Goal: Task Accomplishment & Management: Manage account settings

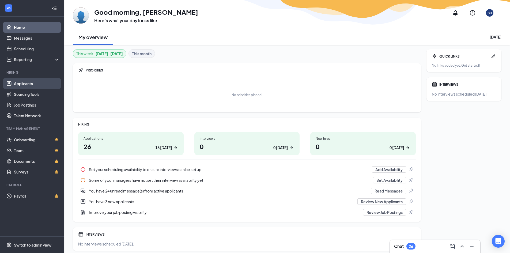
click at [24, 84] on link "Applicants" at bounding box center [37, 83] width 46 height 11
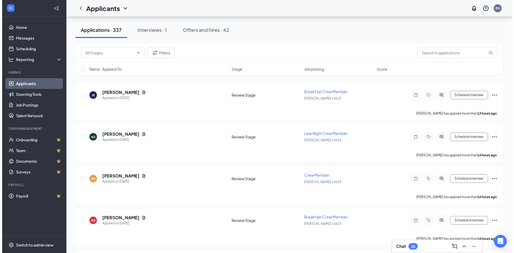
scroll to position [303, 0]
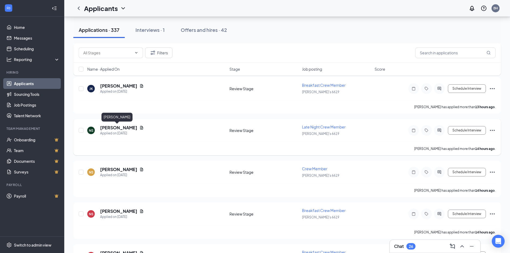
click at [114, 127] on h5 "[PERSON_NAME]" at bounding box center [118, 128] width 37 height 6
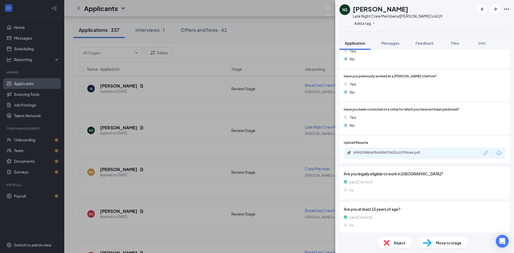
scroll to position [249, 0]
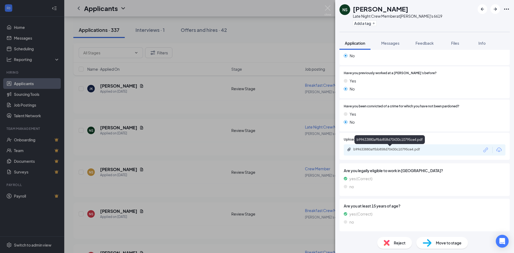
click at [407, 148] on div "b99633880affbb858d70430c10795ce4.pdf" at bounding box center [390, 149] width 75 height 4
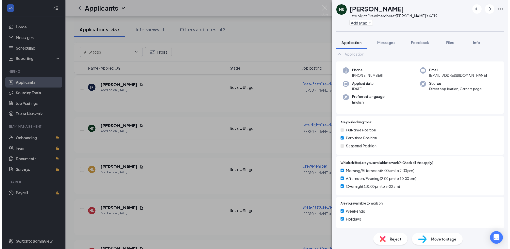
scroll to position [0, 0]
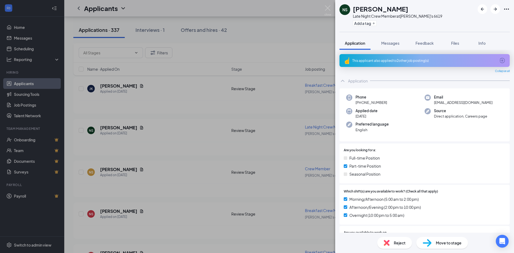
click at [151, 30] on div "NS [PERSON_NAME] Late Night Crew Member at [PERSON_NAME]'s 6619 Add a tag Appli…" at bounding box center [257, 126] width 514 height 253
click at [22, 83] on div "NS [PERSON_NAME] Late Night Crew Member at [PERSON_NAME]'s 6619 Add a tag Appli…" at bounding box center [257, 126] width 514 height 253
click at [290, 104] on div "NS [PERSON_NAME] Late Night Crew Member at [PERSON_NAME]'s 6619 Add a tag Appli…" at bounding box center [257, 126] width 514 height 253
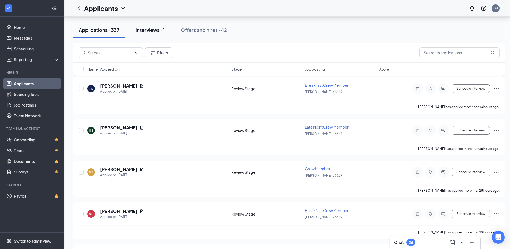
click at [156, 29] on div "Interviews · 1" at bounding box center [150, 30] width 29 height 7
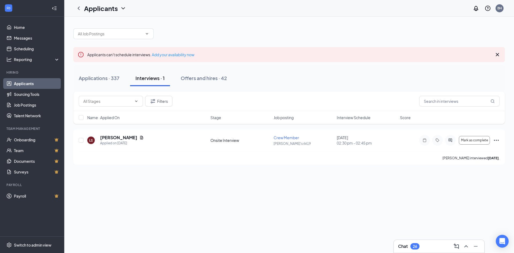
click at [22, 81] on link "Applicants" at bounding box center [37, 83] width 46 height 11
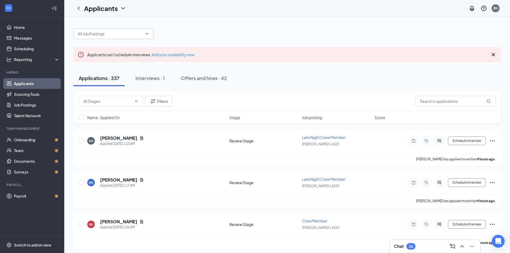
click at [145, 33] on icon "ChevronDown" at bounding box center [147, 34] width 4 height 4
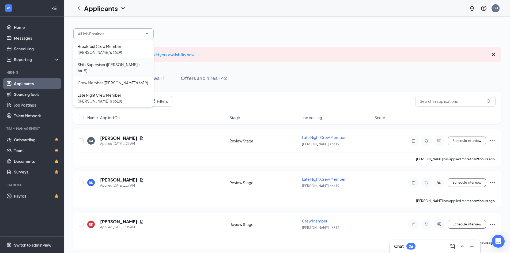
click at [117, 62] on div "Shift Supervisor ([PERSON_NAME]'s 6619)" at bounding box center [114, 68] width 72 height 12
type input "Shift Supervisor ([PERSON_NAME]'s 6619)"
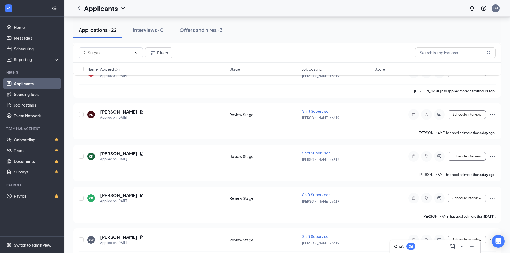
scroll to position [124, 0]
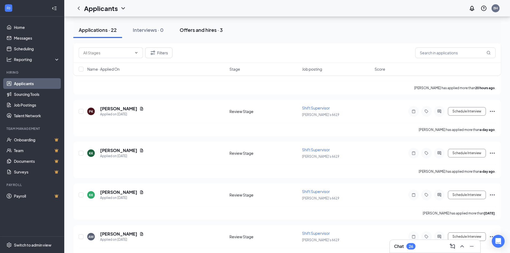
click at [204, 30] on div "Offers and hires · 3" at bounding box center [201, 30] width 43 height 7
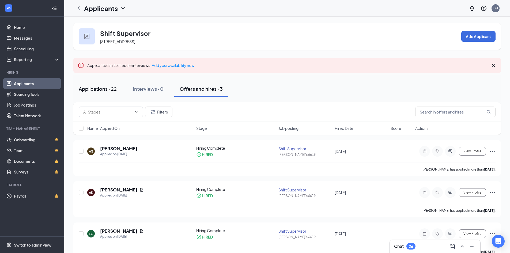
click at [103, 88] on div "Applications · 22" at bounding box center [98, 88] width 38 height 7
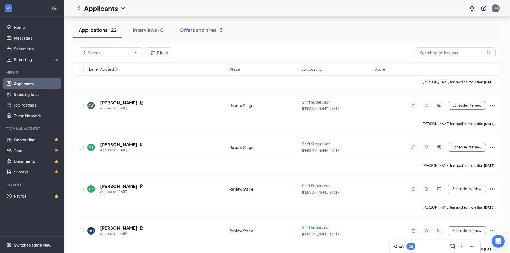
scroll to position [256, 0]
click at [492, 144] on icon "Ellipses" at bounding box center [492, 146] width 6 height 6
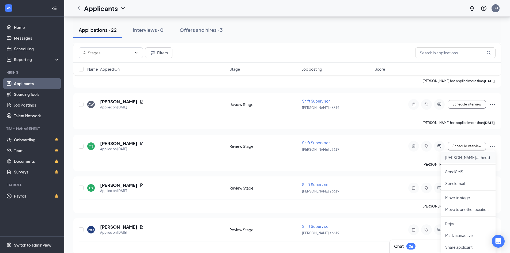
click at [460, 156] on p "[PERSON_NAME] as hired" at bounding box center [468, 157] width 46 height 5
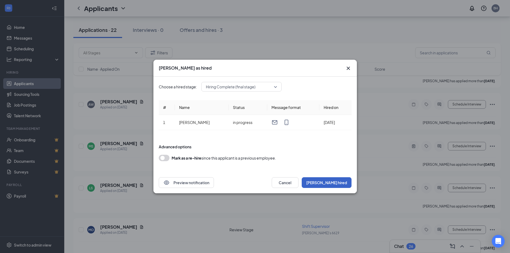
click at [344, 177] on button "[PERSON_NAME] hired" at bounding box center [327, 182] width 50 height 11
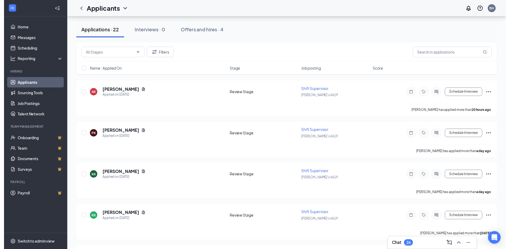
scroll to position [120, 0]
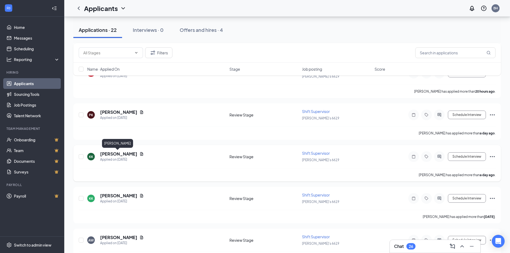
click at [115, 154] on h5 "[PERSON_NAME]" at bounding box center [118, 154] width 37 height 6
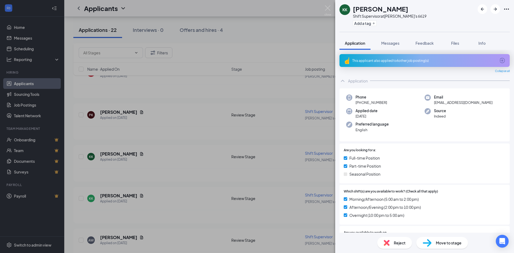
click at [265, 88] on div "KK [PERSON_NAME] Shift Supervisor at [PERSON_NAME]'s 6619 Add a tag Application…" at bounding box center [257, 126] width 514 height 253
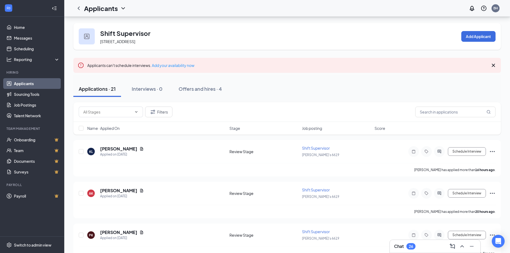
scroll to position [121, 0]
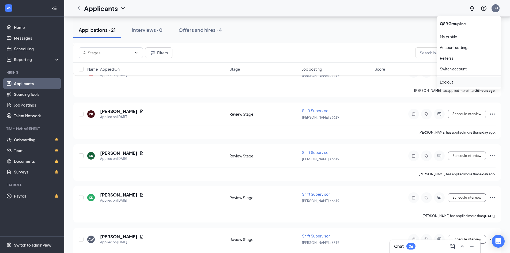
click at [448, 82] on div "Log out" at bounding box center [469, 81] width 58 height 5
